Goal: Transaction & Acquisition: Download file/media

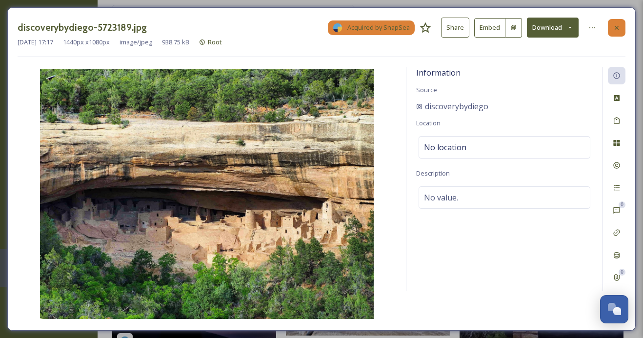
click at [617, 27] on icon at bounding box center [617, 27] width 4 height 4
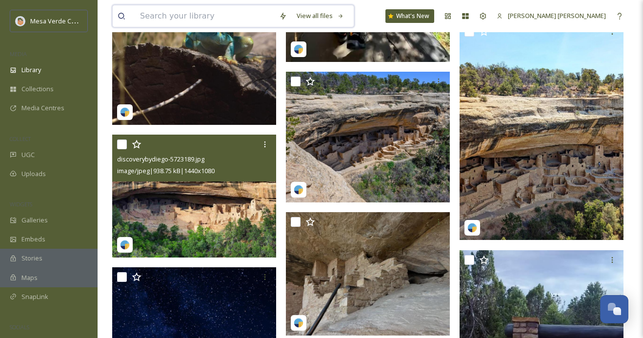
click at [238, 18] on input at bounding box center [204, 15] width 139 height 21
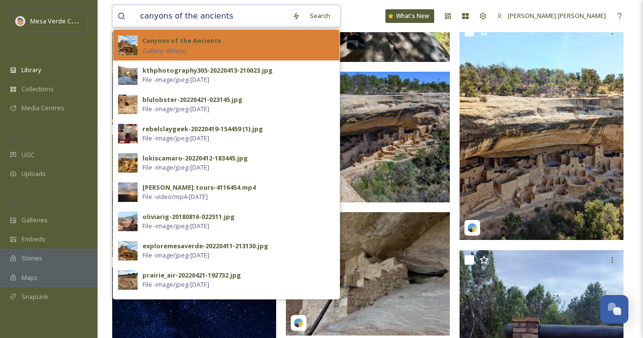
type input "canyons of the ancients"
click at [224, 42] on div "Canyons of the Ancients Gallery - 6 file(s)" at bounding box center [239, 45] width 192 height 21
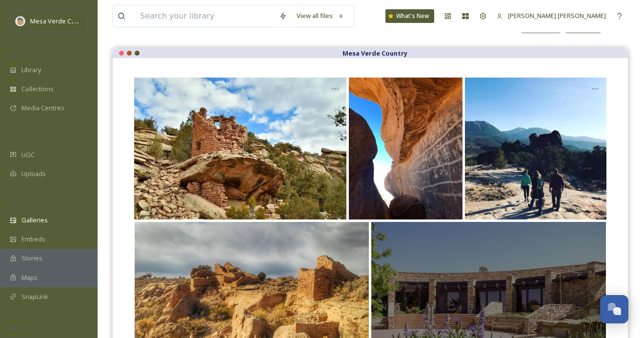
scroll to position [78, 0]
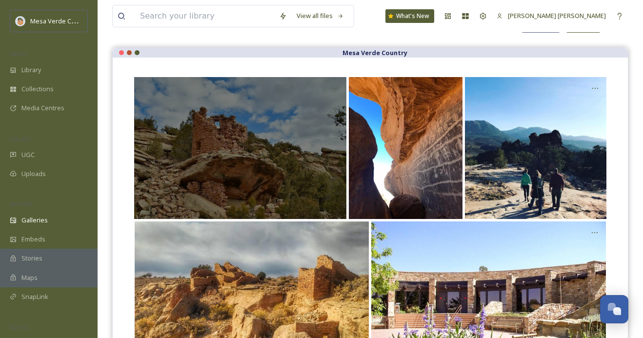
click at [288, 175] on div "Opens media popup. Media description: Rights approved at 2022-04-11T21:31:30.34…" at bounding box center [240, 148] width 213 height 142
click at [335, 85] on icon "Opens media popup. Media description: Rights approved at 2022-04-11T21:31:30.34…" at bounding box center [335, 88] width 8 height 8
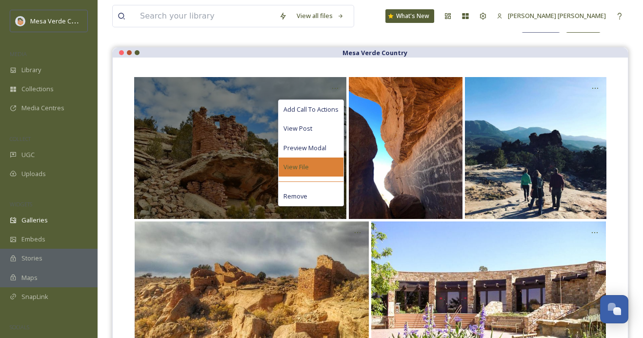
click at [322, 165] on div "View File" at bounding box center [311, 167] width 65 height 19
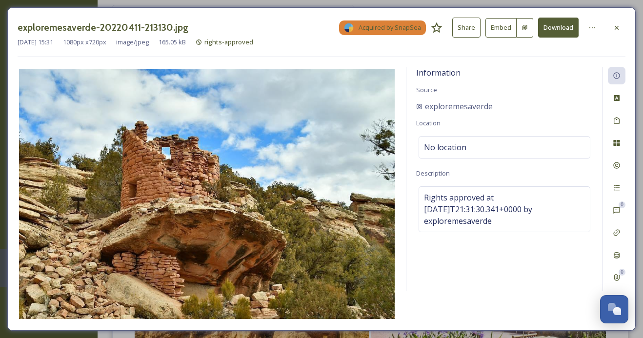
click at [555, 24] on button "Download" at bounding box center [558, 28] width 41 height 20
click at [554, 73] on div "Information Source exploremesaverde Location No location Description Rights app…" at bounding box center [505, 179] width 196 height 225
click at [622, 30] on div at bounding box center [617, 28] width 18 height 18
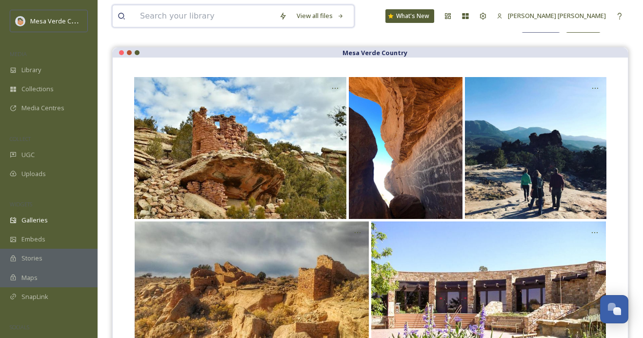
click at [190, 18] on input at bounding box center [204, 15] width 139 height 21
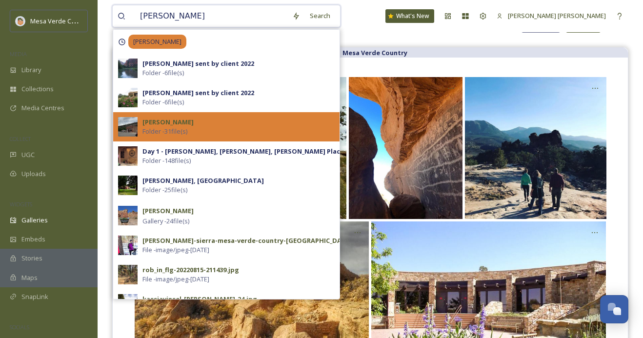
type input "[PERSON_NAME]"
click at [211, 123] on div "[PERSON_NAME] - 31 file(s)" at bounding box center [239, 127] width 192 height 19
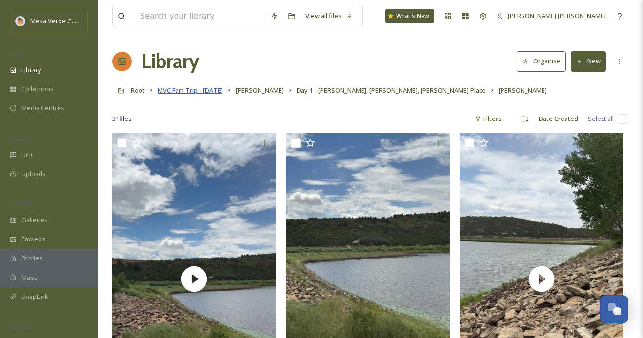
click at [218, 88] on span "MVC Fam Trip - [DATE]" at bounding box center [190, 90] width 65 height 9
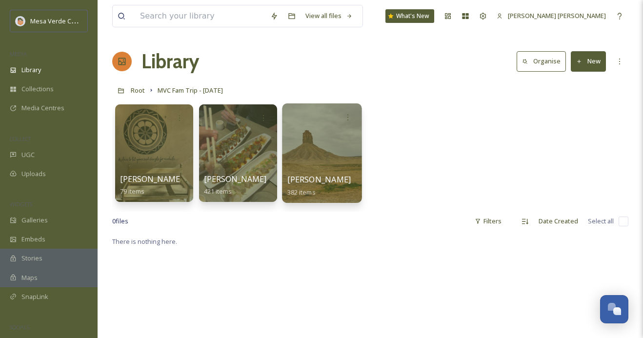
click at [321, 172] on div at bounding box center [322, 153] width 80 height 100
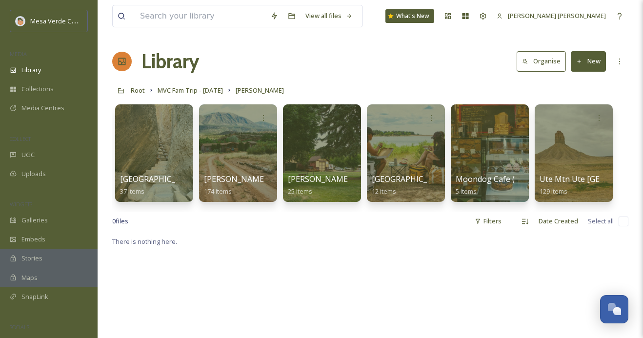
click at [321, 172] on div at bounding box center [322, 153] width 78 height 98
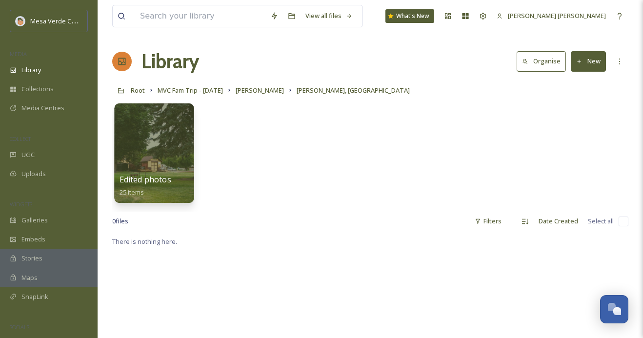
click at [176, 152] on div at bounding box center [154, 153] width 80 height 100
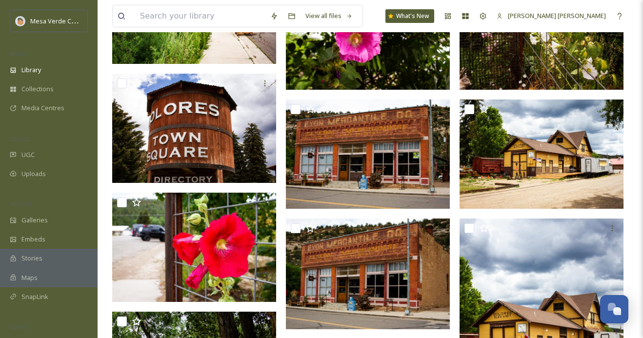
scroll to position [521, 0]
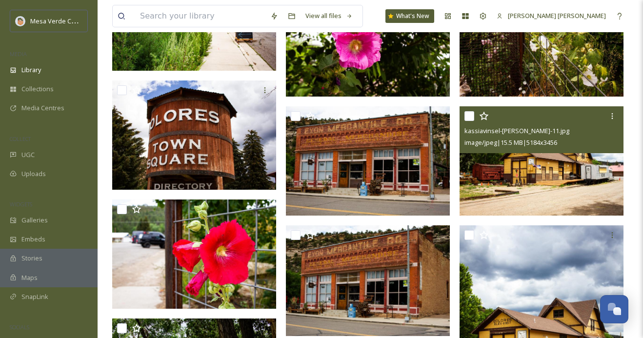
click at [518, 169] on img at bounding box center [542, 160] width 164 height 109
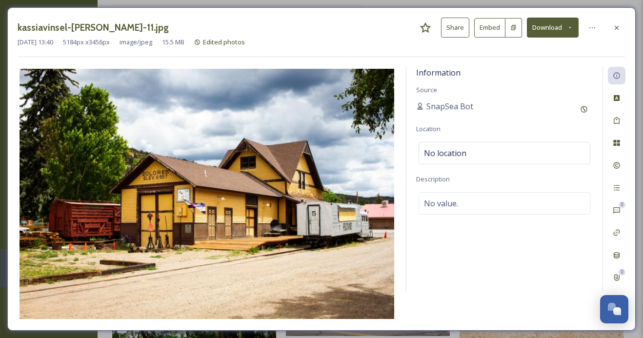
click at [567, 23] on button "Download" at bounding box center [553, 28] width 52 height 20
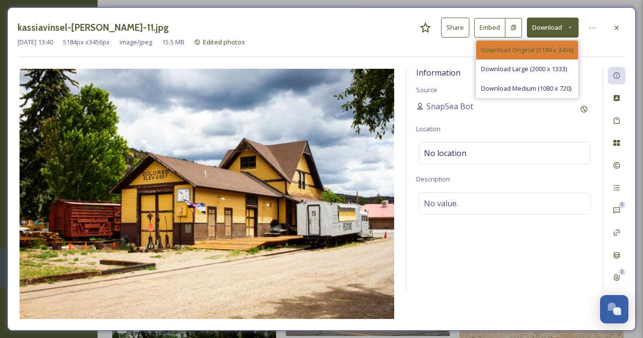
click at [549, 48] on span "Download Original (5184 x 3456)" at bounding box center [527, 49] width 92 height 9
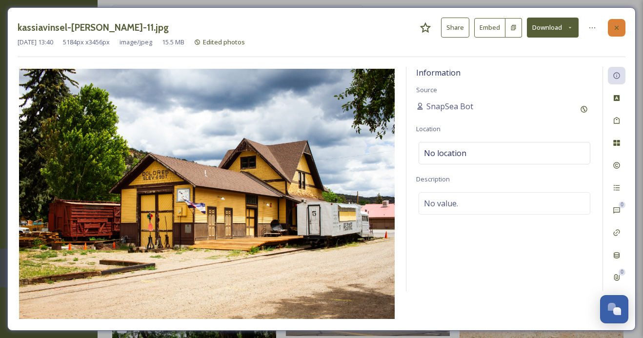
click at [614, 25] on icon at bounding box center [617, 28] width 8 height 8
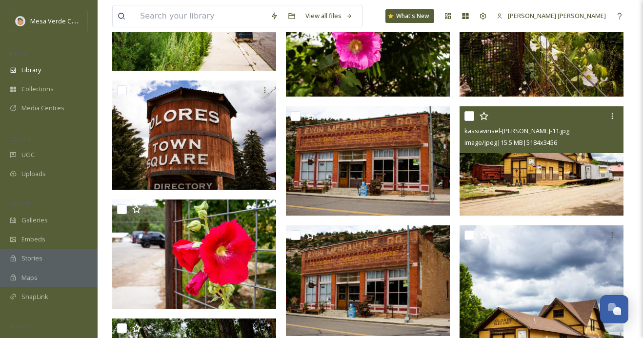
click at [513, 166] on img at bounding box center [542, 160] width 164 height 109
